Goal: Task Accomplishment & Management: Use online tool/utility

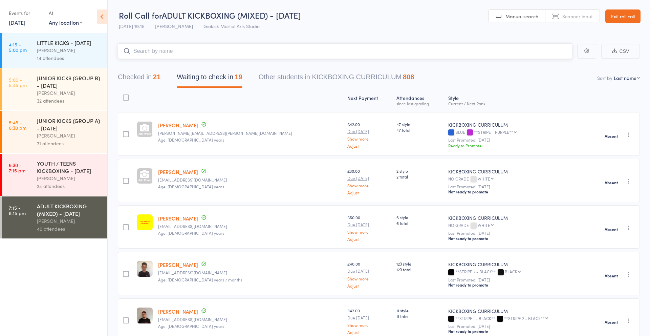
click at [134, 52] on input "search" at bounding box center [345, 51] width 454 height 16
type input "karol"
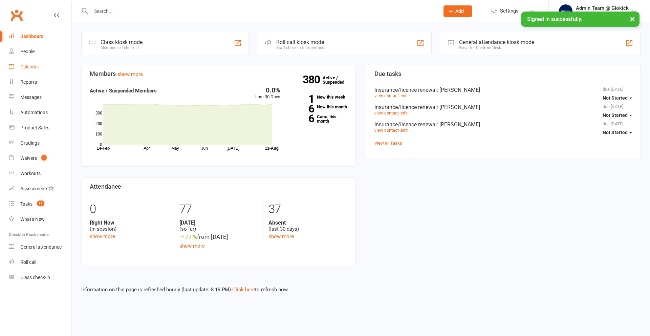
click at [23, 66] on div "Calendar" at bounding box center [29, 66] width 19 height 5
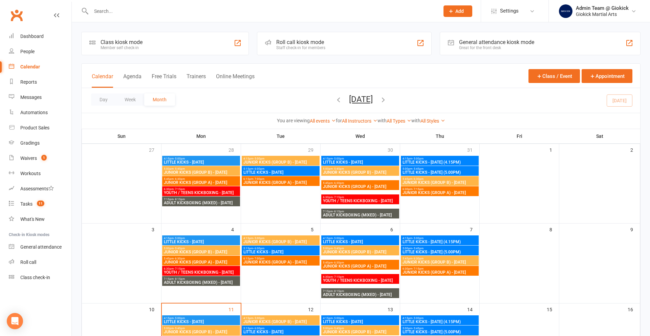
click at [115, 11] on input "text" at bounding box center [261, 10] width 345 height 9
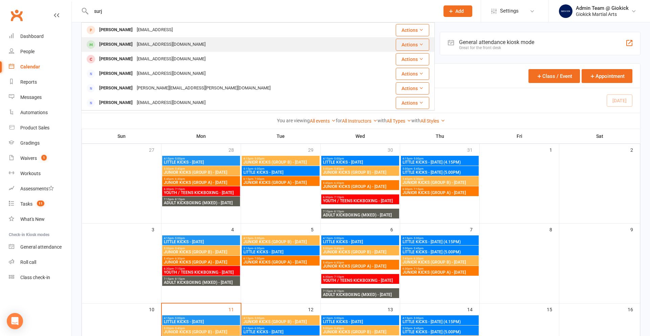
type input "surj"
click at [117, 45] on div "[PERSON_NAME]" at bounding box center [116, 45] width 38 height 10
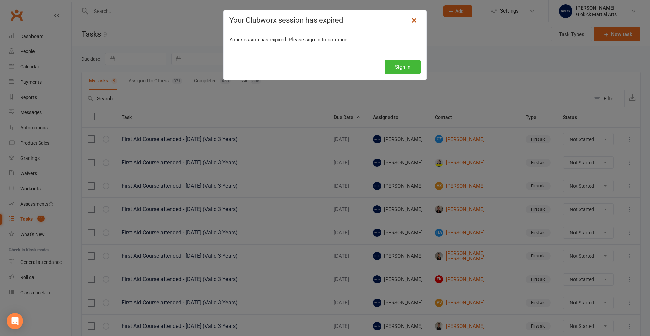
click at [414, 20] on icon at bounding box center [414, 20] width 8 height 8
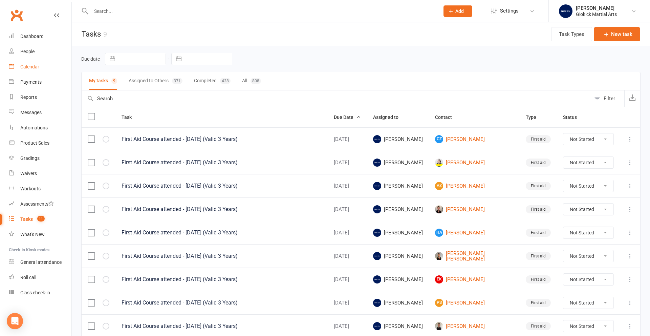
click at [29, 64] on div "Calendar" at bounding box center [29, 66] width 19 height 5
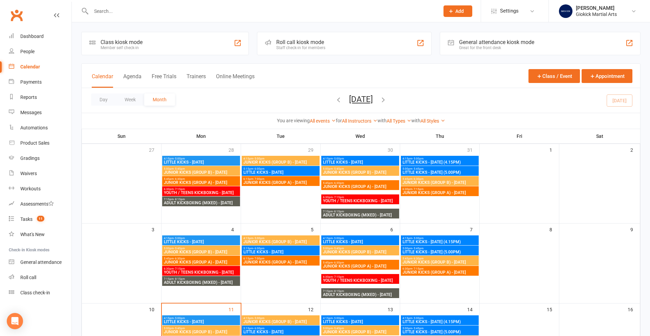
click at [299, 43] on div "Roll call kiosk mode" at bounding box center [300, 42] width 49 height 6
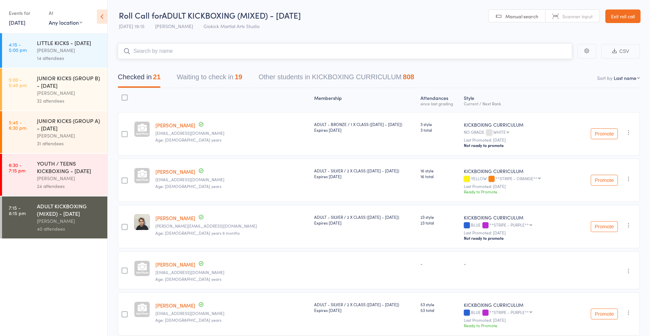
click at [177, 48] on input "search" at bounding box center [345, 51] width 454 height 16
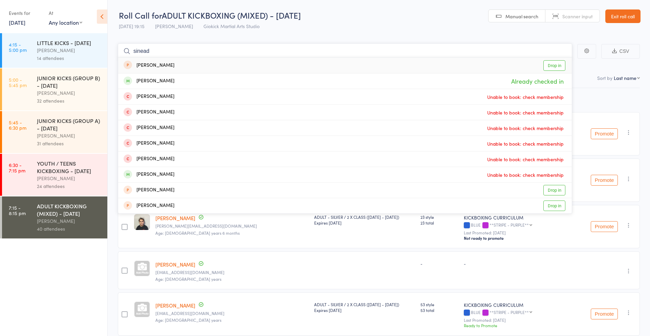
click at [133, 49] on input "sinead" at bounding box center [345, 51] width 454 height 16
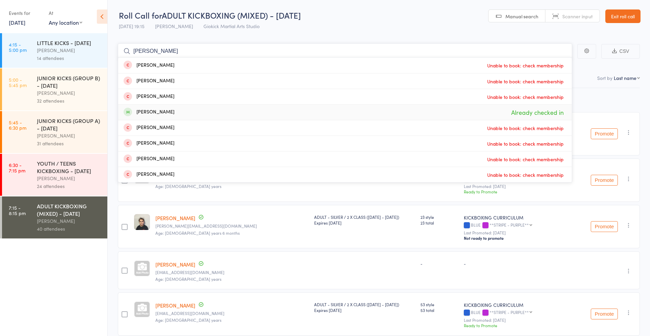
type input "sophie"
click at [144, 113] on div "Sophie Fisher" at bounding box center [148, 112] width 51 height 8
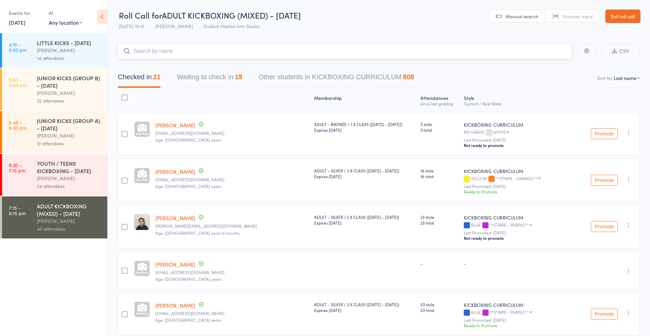
click at [138, 49] on input "search" at bounding box center [345, 51] width 454 height 16
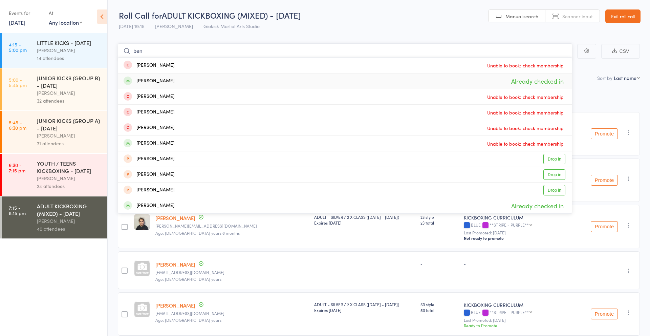
type input "ben"
click at [154, 83] on div "Ben Slack" at bounding box center [148, 81] width 51 height 8
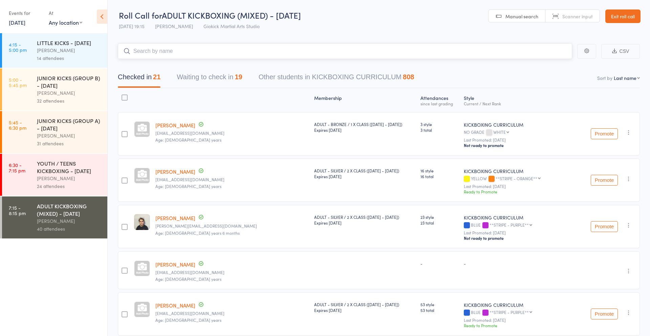
click at [137, 48] on input "search" at bounding box center [345, 51] width 454 height 16
type input "kody"
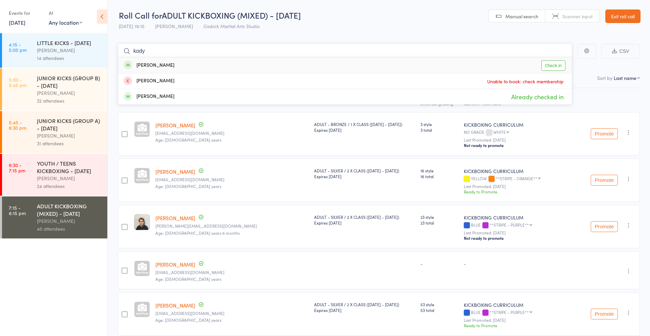
click at [144, 50] on input "kody" at bounding box center [345, 51] width 454 height 16
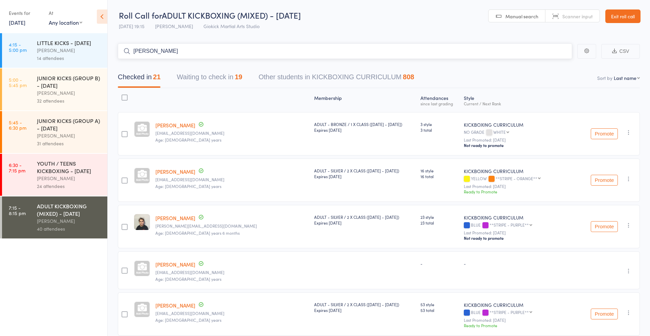
type input "kellie"
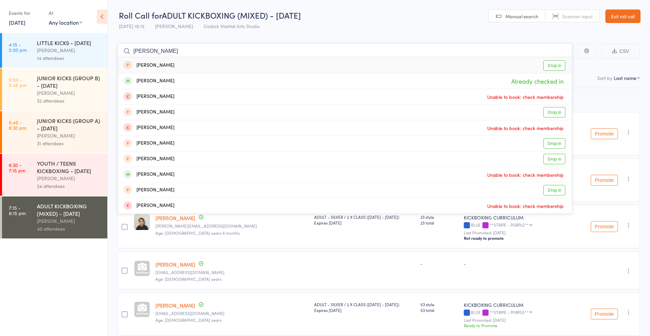
click at [142, 49] on input "kellie" at bounding box center [345, 51] width 454 height 16
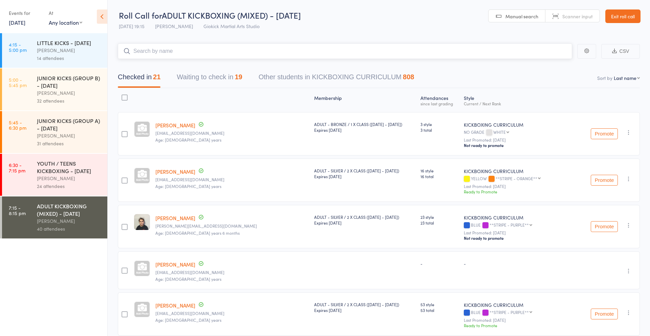
click at [142, 50] on input "search" at bounding box center [345, 51] width 454 height 16
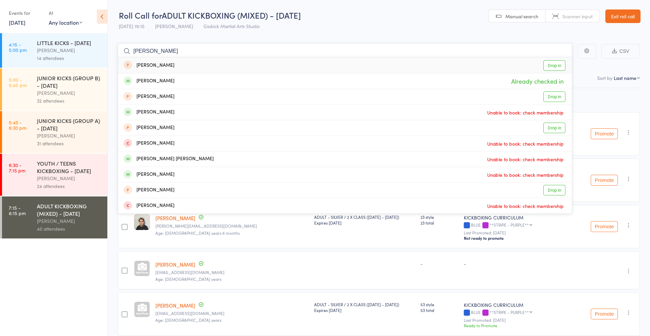
click at [137, 54] on input "lee" at bounding box center [345, 51] width 454 height 16
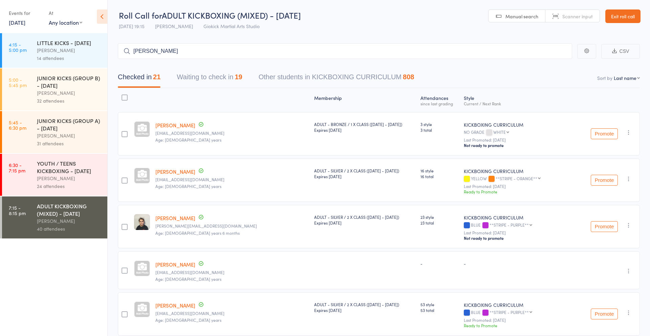
click at [131, 82] on button "Checked in 21" at bounding box center [139, 79] width 43 height 18
click at [150, 53] on input "lee" at bounding box center [345, 51] width 454 height 16
click at [153, 77] on button "Checked in 21" at bounding box center [139, 79] width 43 height 18
click at [137, 51] on input "lee" at bounding box center [345, 51] width 454 height 16
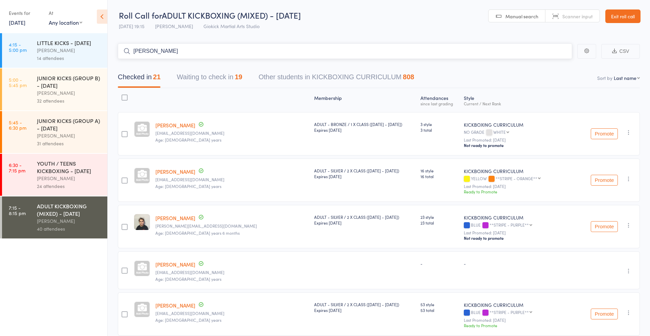
click at [137, 51] on input "lee" at bounding box center [345, 51] width 454 height 16
click at [136, 49] on input "lee" at bounding box center [345, 51] width 454 height 16
type input "lyns"
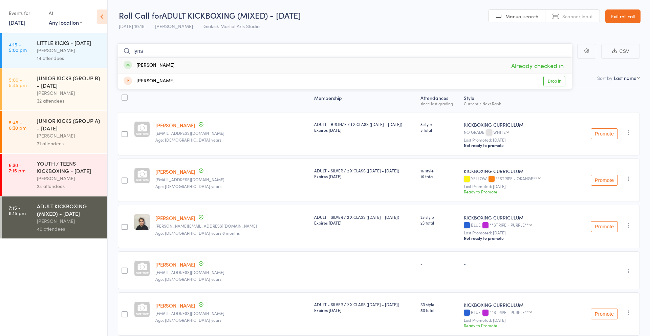
click at [138, 46] on input "lyns" at bounding box center [345, 51] width 454 height 16
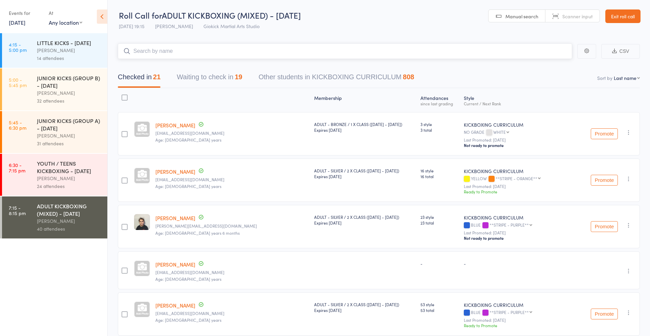
click at [148, 78] on button "Checked in 21" at bounding box center [139, 79] width 43 height 18
click at [144, 52] on input "search" at bounding box center [345, 51] width 454 height 16
type input "amy"
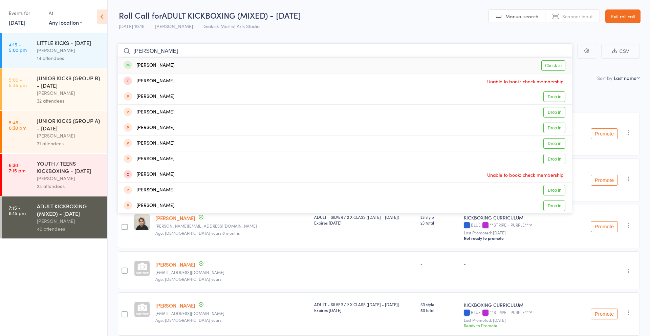
click at [136, 51] on input "amy" at bounding box center [345, 51] width 454 height 16
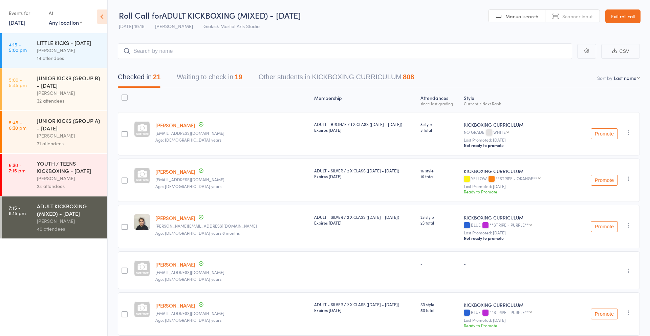
click at [620, 20] on link "Exit roll call" at bounding box center [622, 16] width 35 height 14
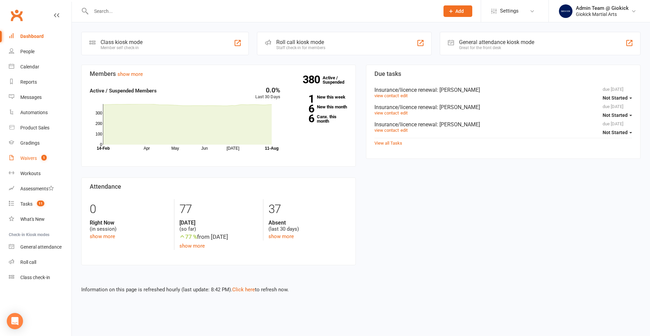
click at [24, 159] on div "Waivers" at bounding box center [28, 157] width 17 height 5
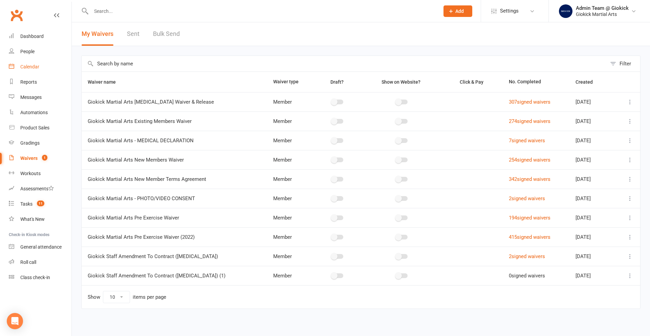
click at [21, 65] on div "Calendar" at bounding box center [29, 66] width 19 height 5
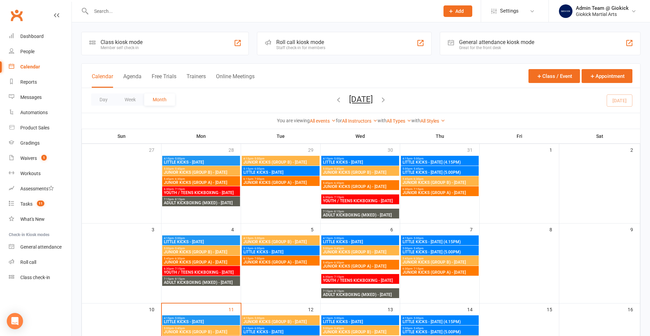
click at [306, 44] on div "Roll call kiosk mode" at bounding box center [300, 42] width 49 height 6
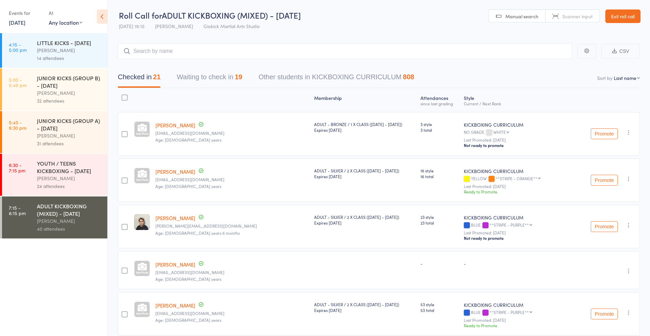
click at [136, 48] on input "search" at bounding box center [345, 51] width 454 height 16
type input "gareth"
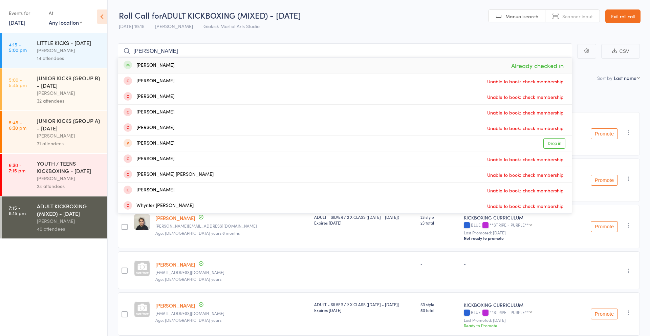
click at [150, 51] on input "gareth" at bounding box center [345, 51] width 454 height 16
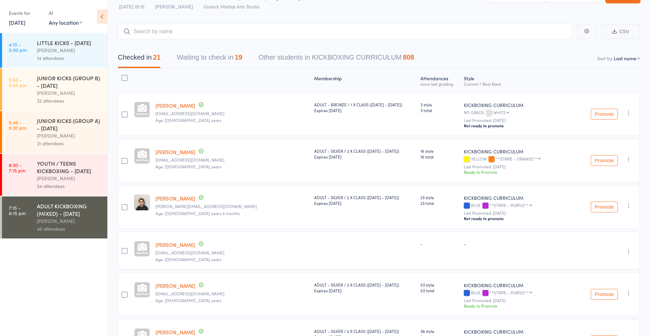
scroll to position [21, 0]
click at [214, 56] on button "Waiting to check in 19" at bounding box center [209, 58] width 65 height 18
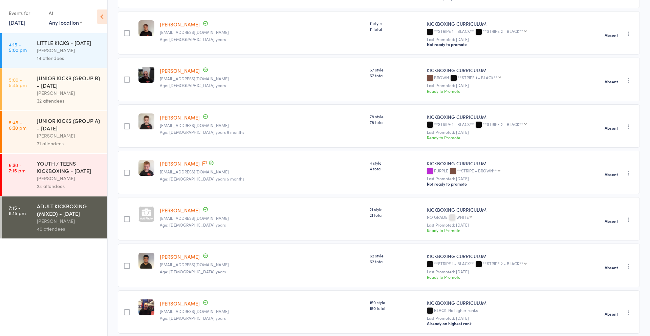
scroll to position [0, 0]
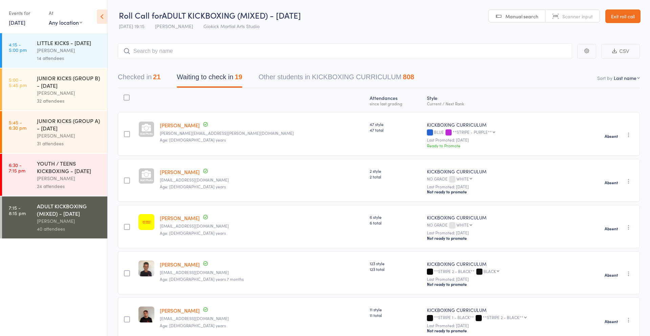
click at [143, 78] on button "Checked in 21" at bounding box center [139, 79] width 43 height 18
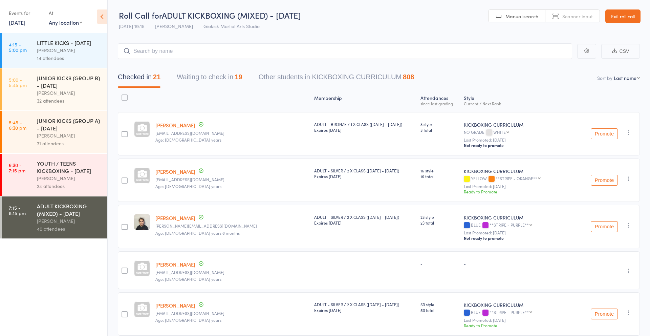
click at [617, 77] on select "First name Last name Birthday today? Behind on payments? Check in time Next pay…" at bounding box center [626, 77] width 26 height 7
select select "0"
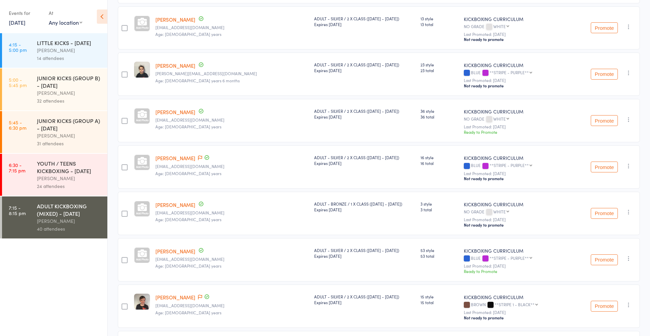
scroll to position [80, 0]
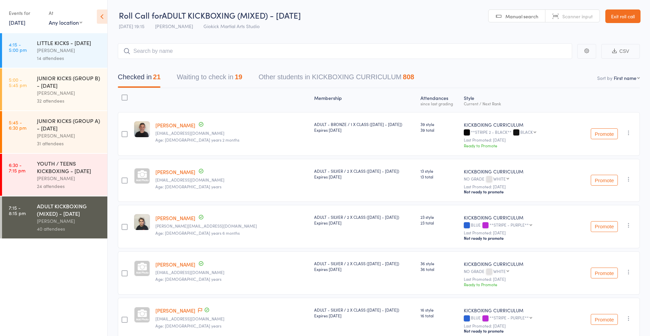
click at [621, 77] on select "First name Last name Birthday [DATE]? Behind on payments? Check in time Next pa…" at bounding box center [626, 77] width 26 height 7
click at [156, 50] on input "search" at bounding box center [345, 51] width 454 height 16
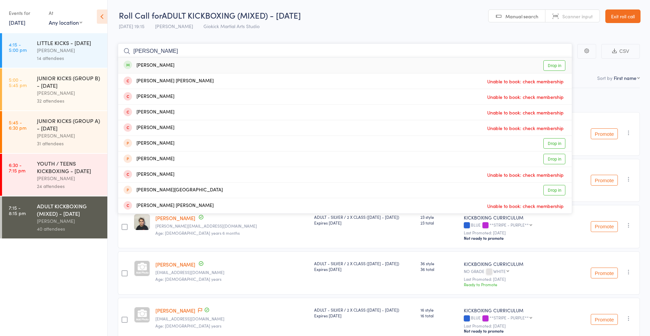
type input "[PERSON_NAME]"
click at [555, 67] on link "Drop in" at bounding box center [554, 65] width 22 height 10
